Goal: Transaction & Acquisition: Book appointment/travel/reservation

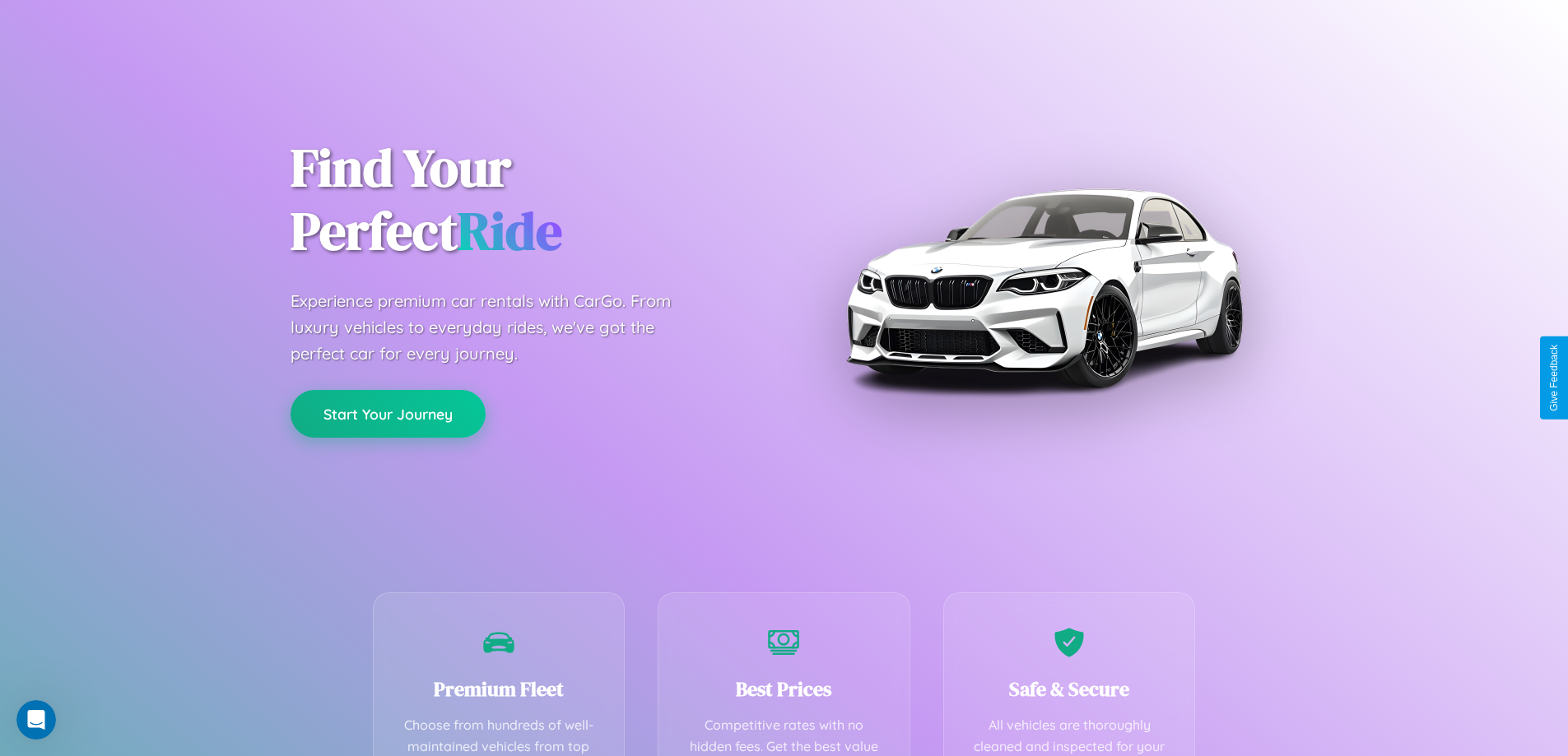
click at [387, 414] on button "Start Your Journey" at bounding box center [387, 413] width 195 height 48
click at [387, 413] on button "Start Your Journey" at bounding box center [387, 413] width 195 height 48
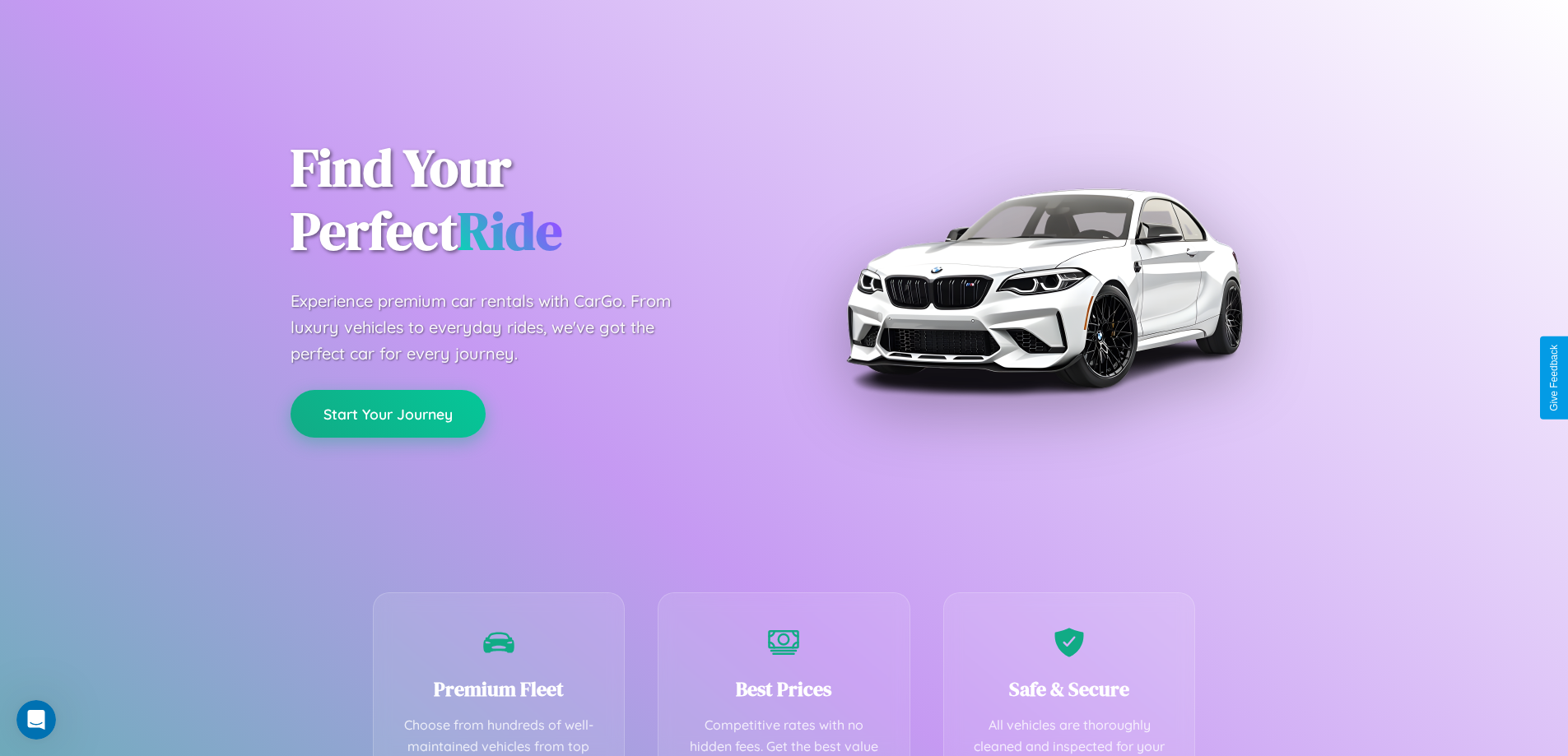
click at [387, 413] on button "Start Your Journey" at bounding box center [387, 413] width 195 height 48
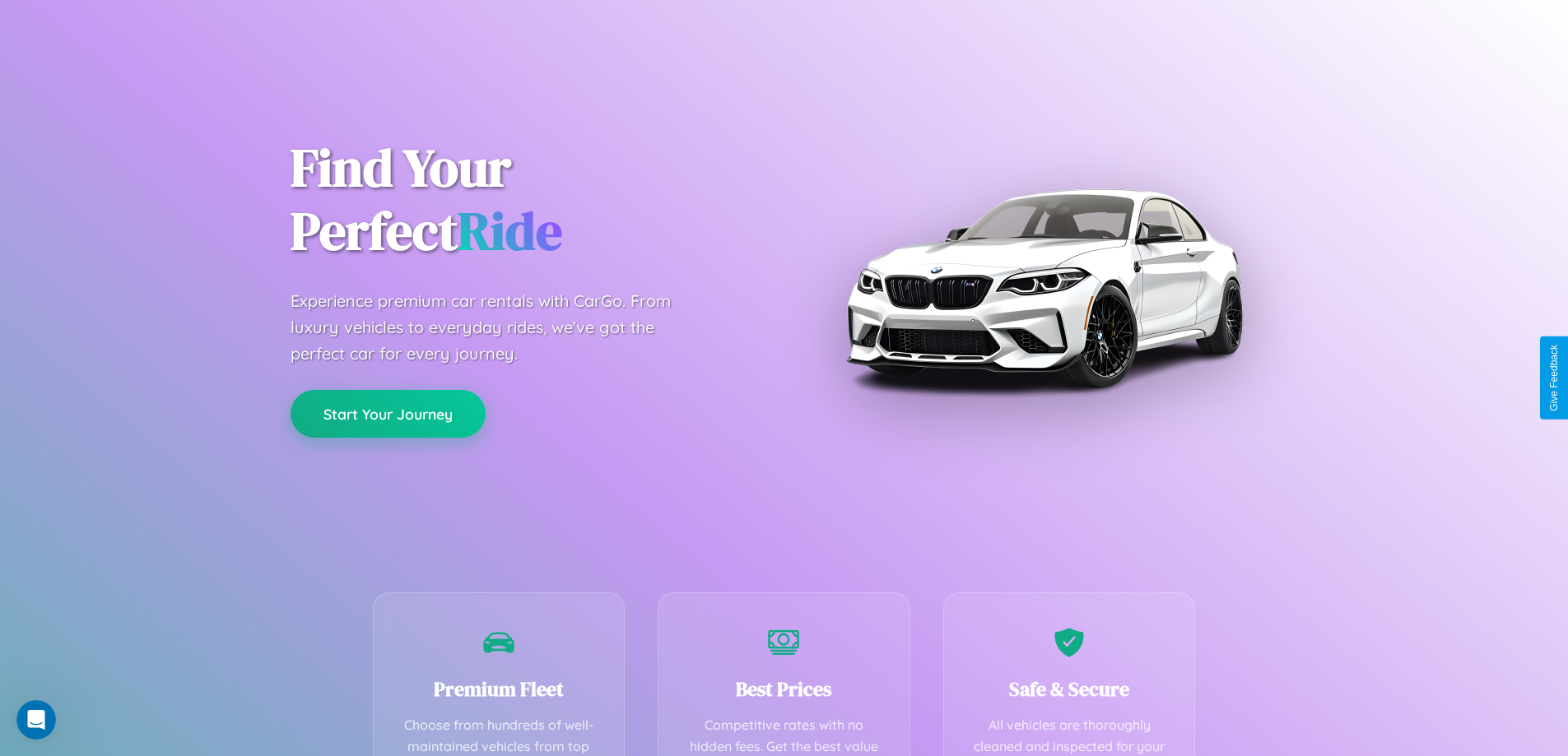
click at [387, 413] on button "Start Your Journey" at bounding box center [387, 413] width 195 height 48
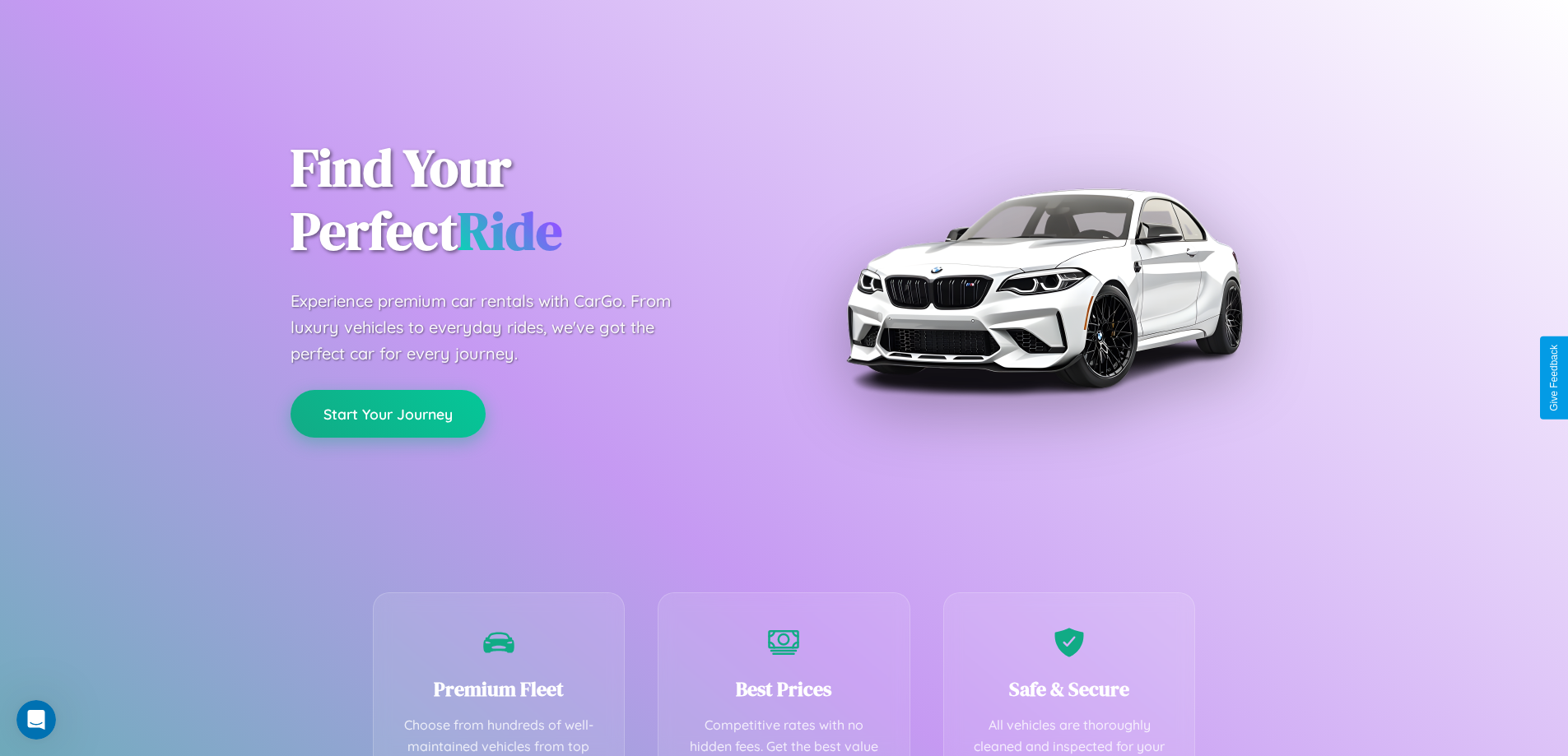
click at [387, 413] on button "Start Your Journey" at bounding box center [387, 413] width 195 height 48
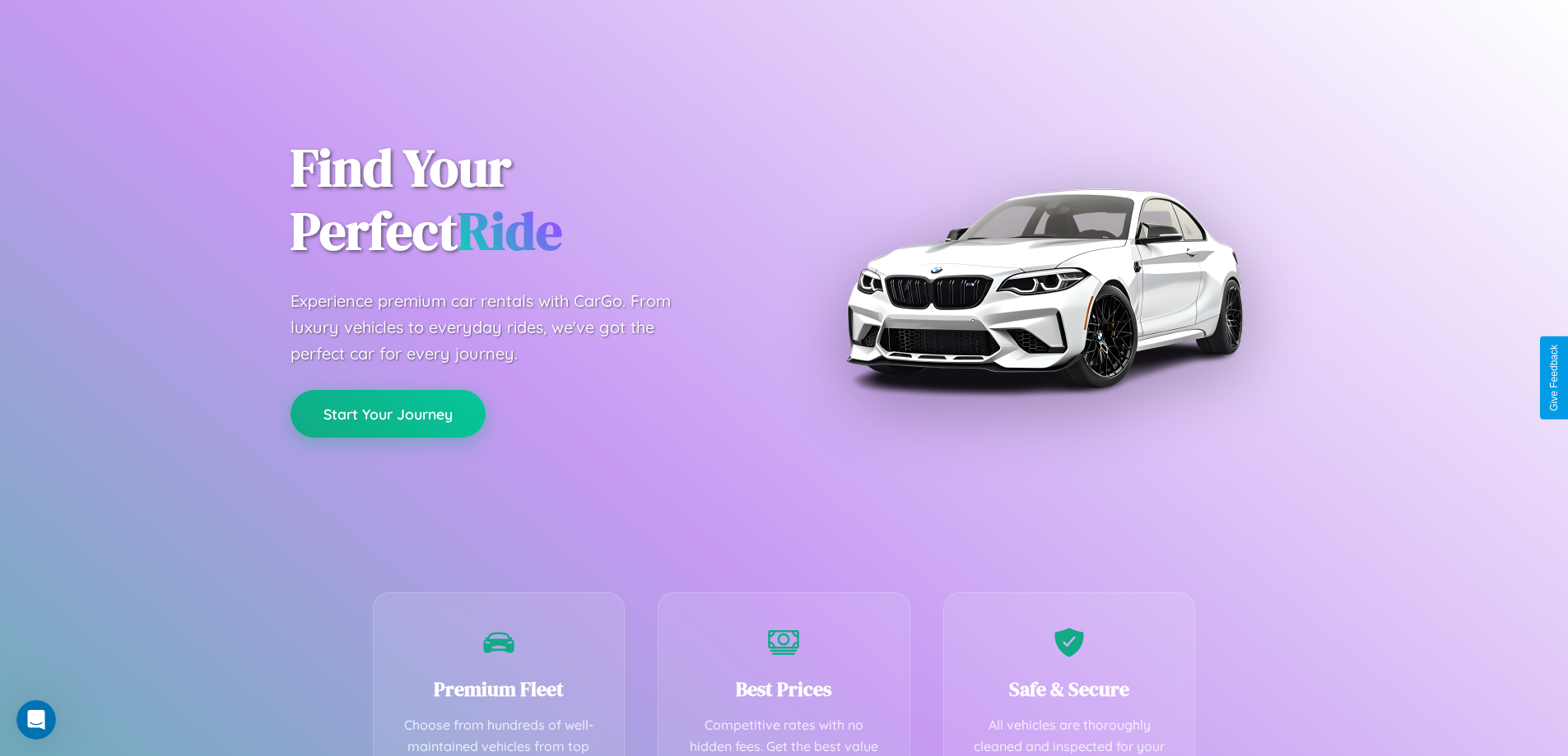
click at [387, 413] on button "Start Your Journey" at bounding box center [387, 413] width 195 height 48
